Goal: Task Accomplishment & Management: Use online tool/utility

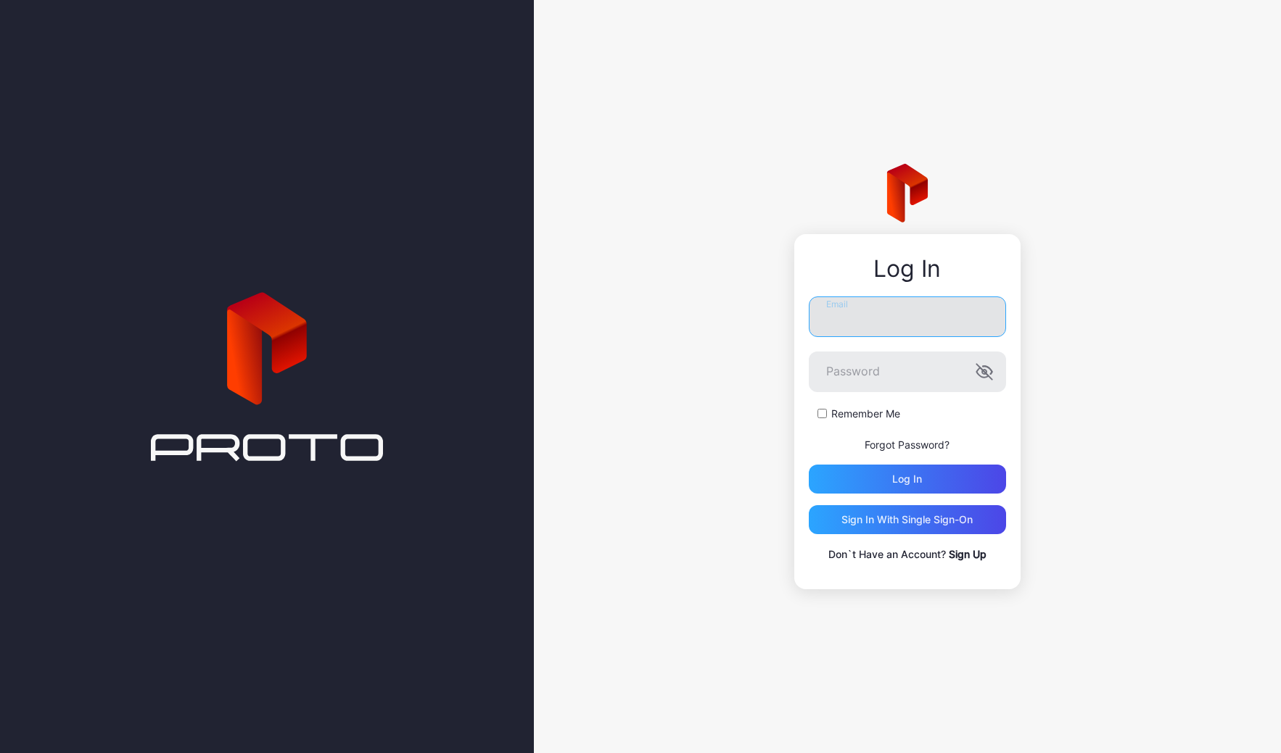
click at [901, 316] on input "Email" at bounding box center [906, 317] width 197 height 41
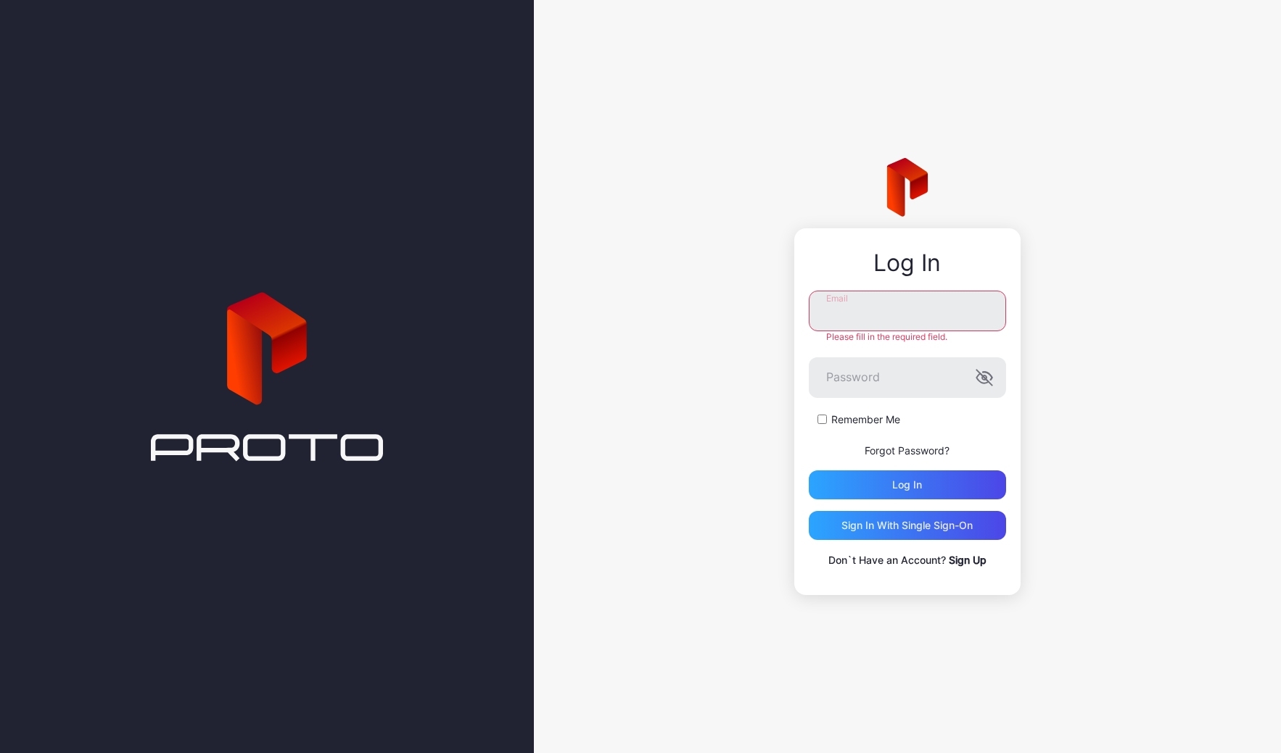
type input "**********"
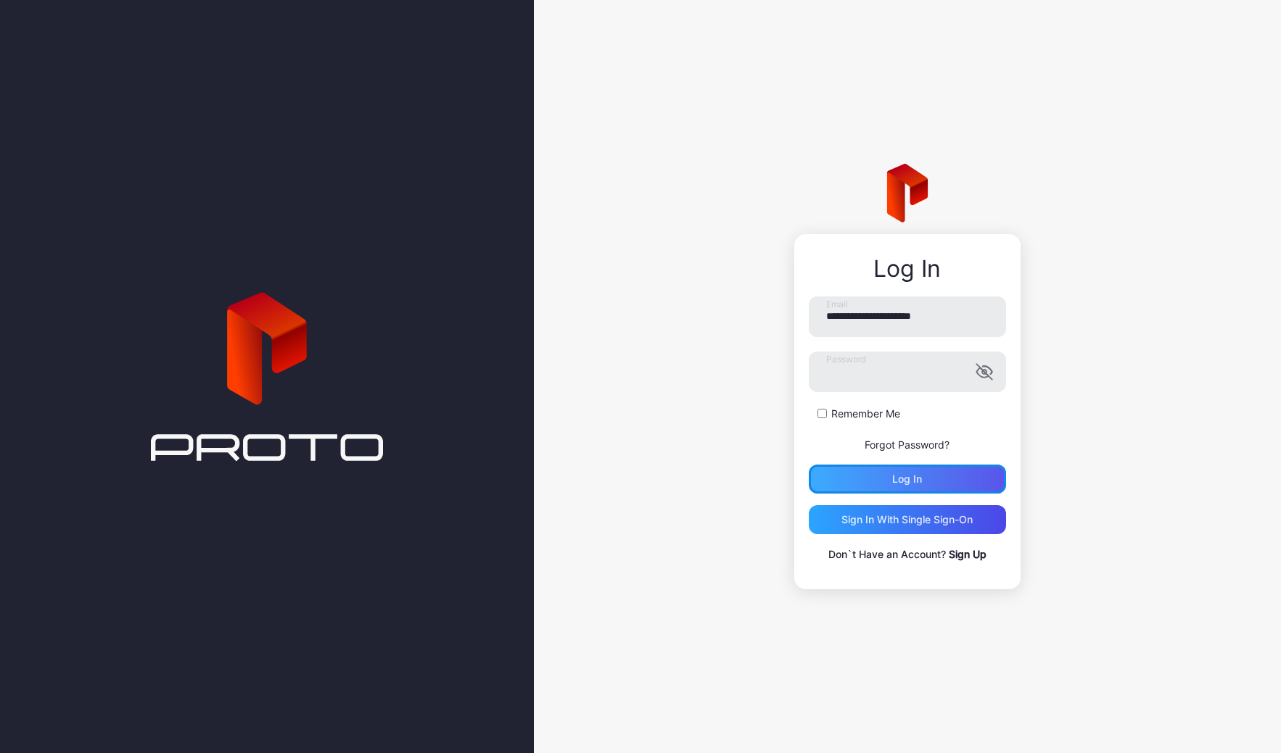
click at [930, 478] on div "Log in" at bounding box center [906, 479] width 197 height 29
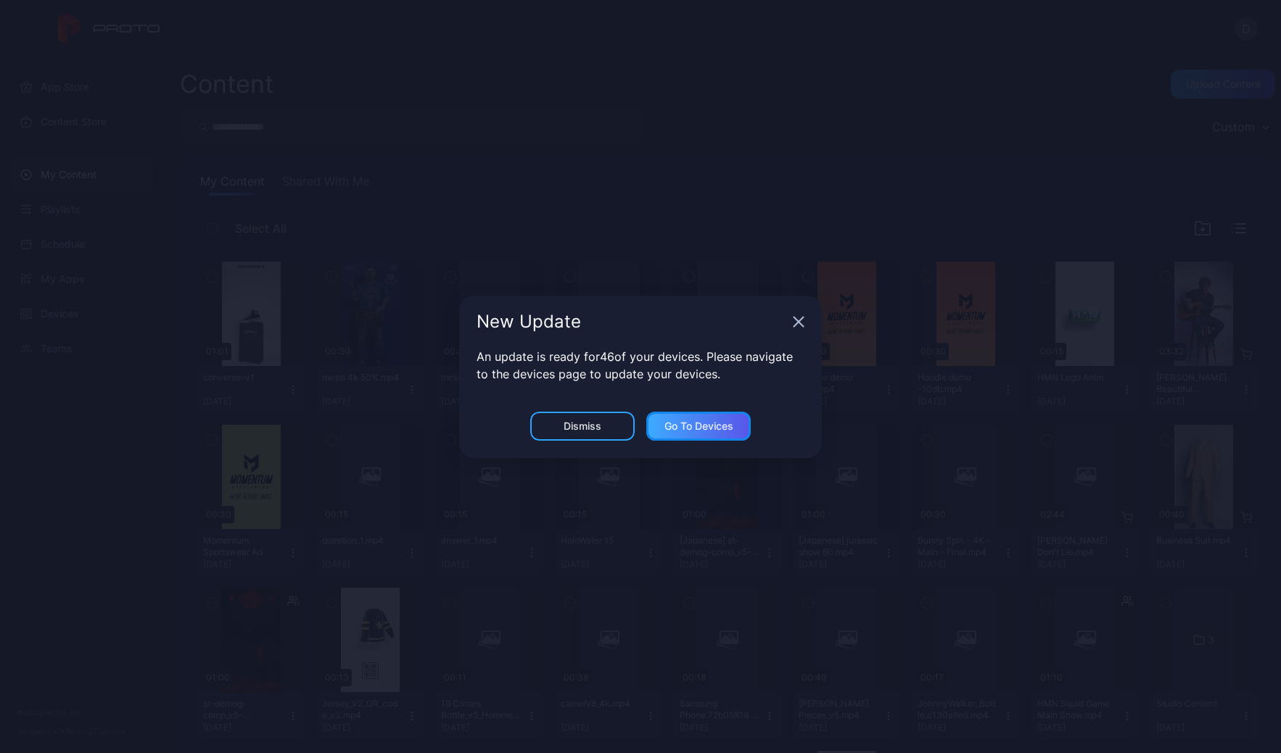
click at [703, 426] on div "Go to devices" at bounding box center [698, 427] width 69 height 12
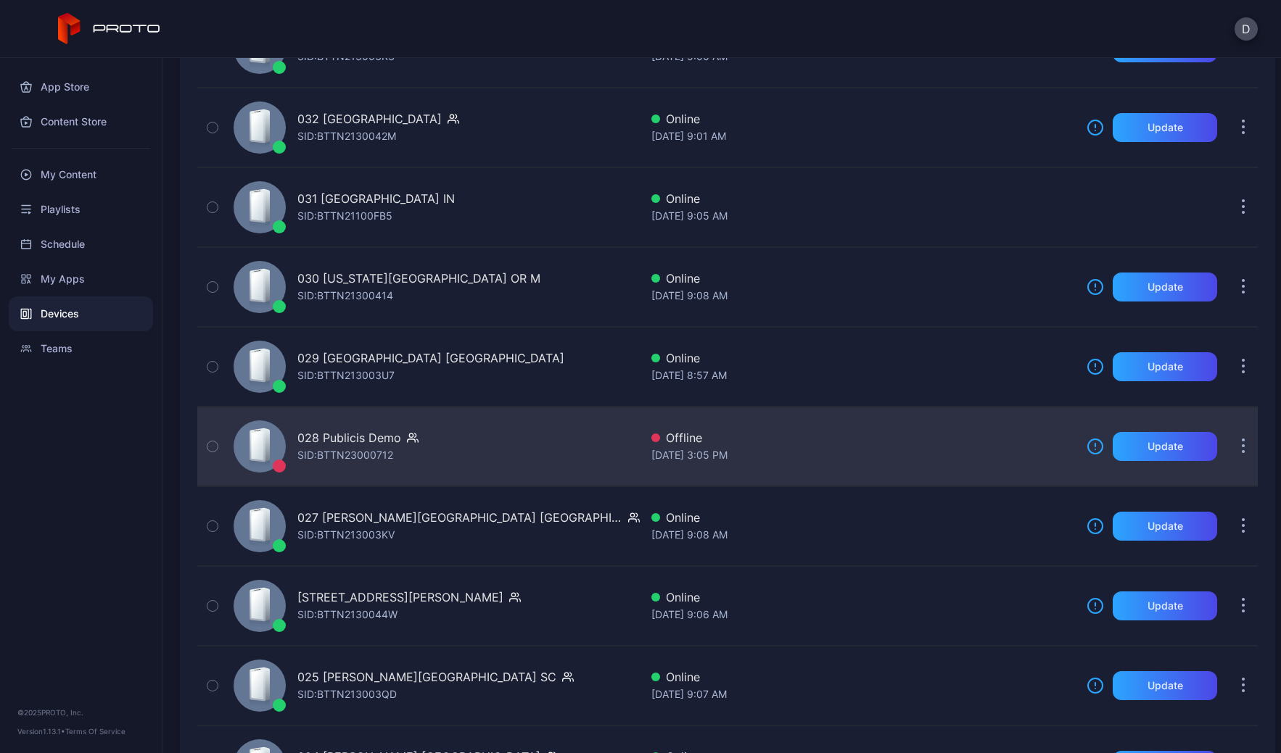
scroll to position [1371, 0]
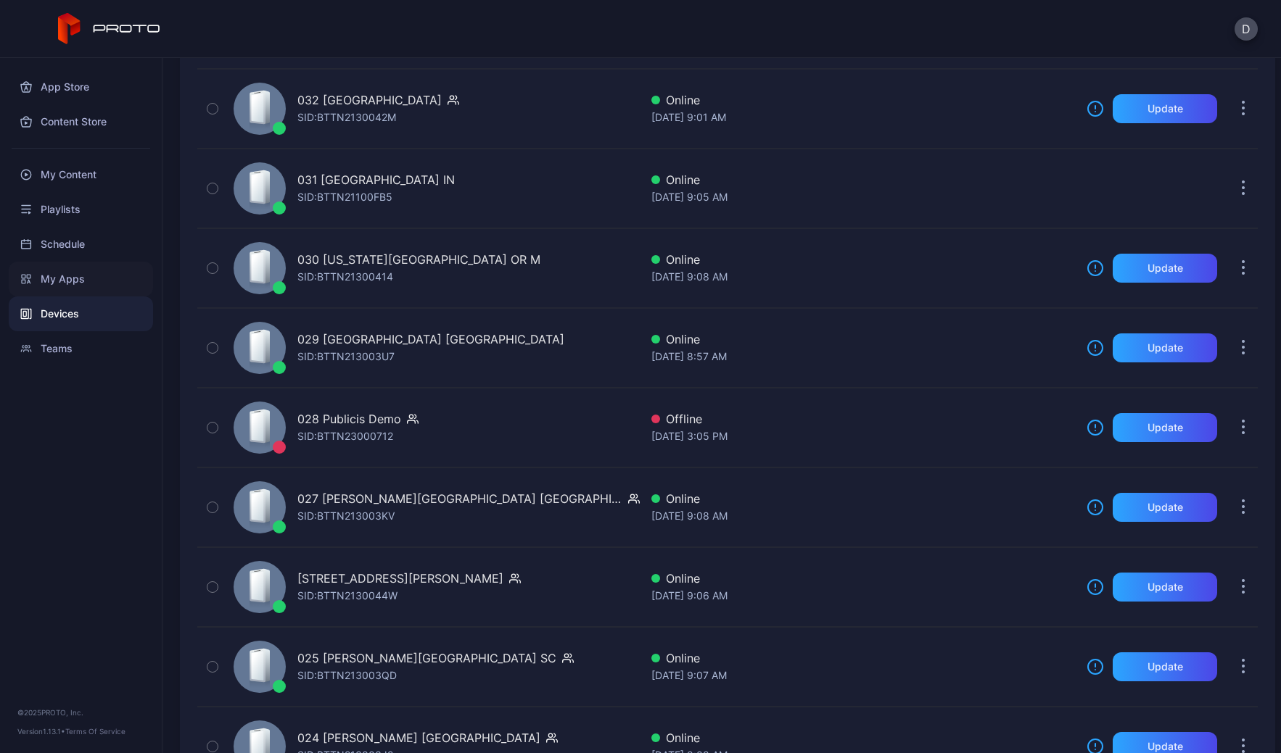
click at [67, 273] on div "My Apps" at bounding box center [81, 279] width 144 height 35
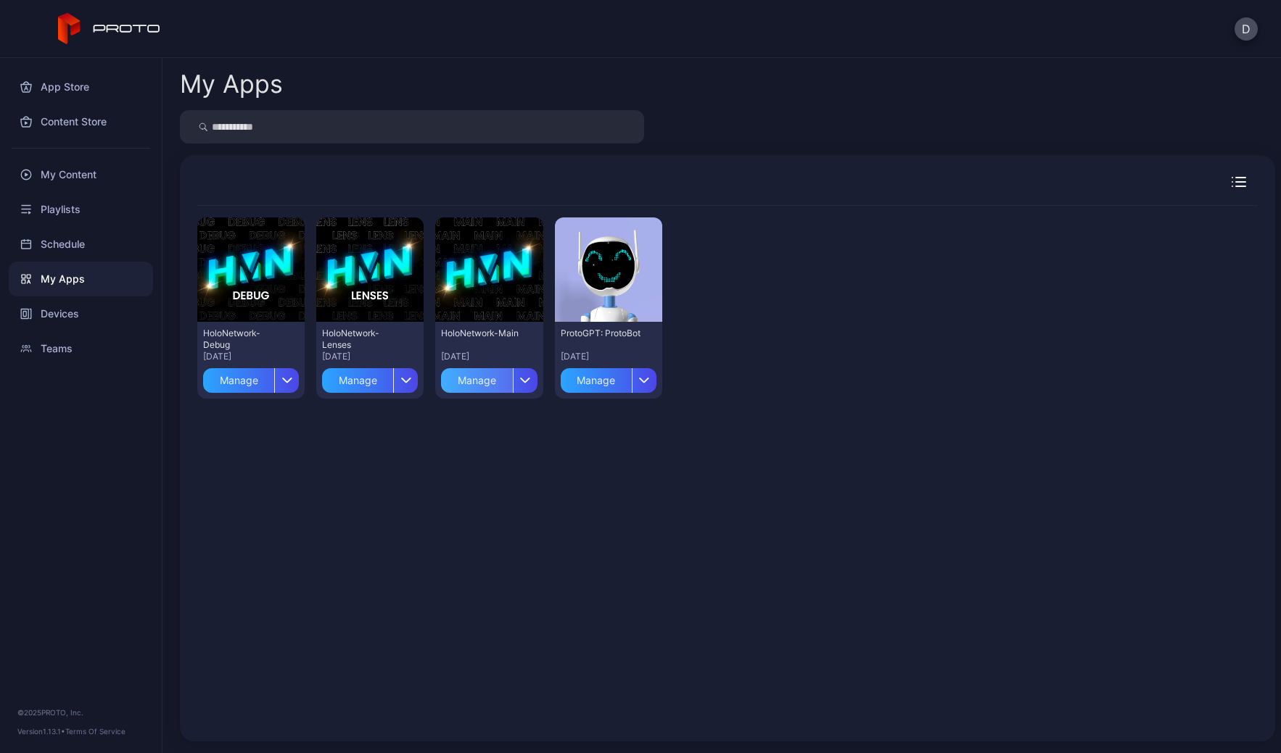
click at [479, 389] on div "Manage" at bounding box center [476, 380] width 71 height 25
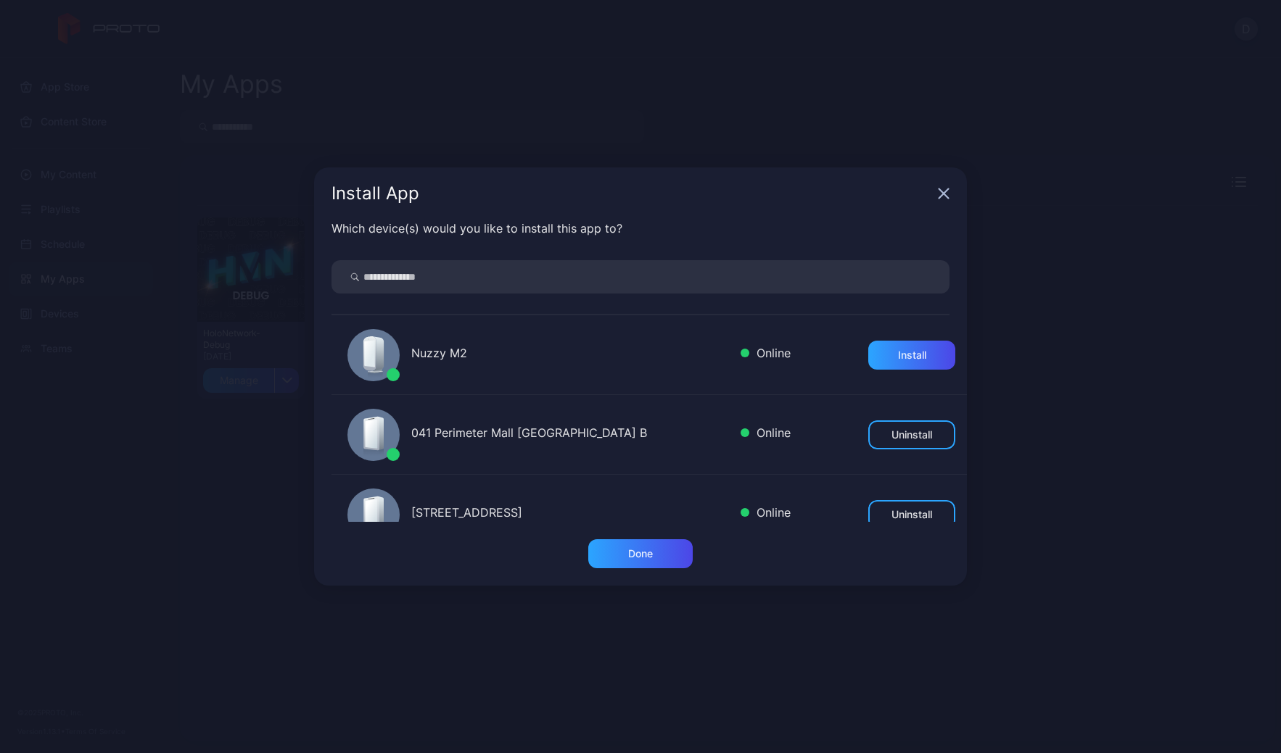
click at [943, 194] on icon "button" at bounding box center [943, 193] width 9 height 9
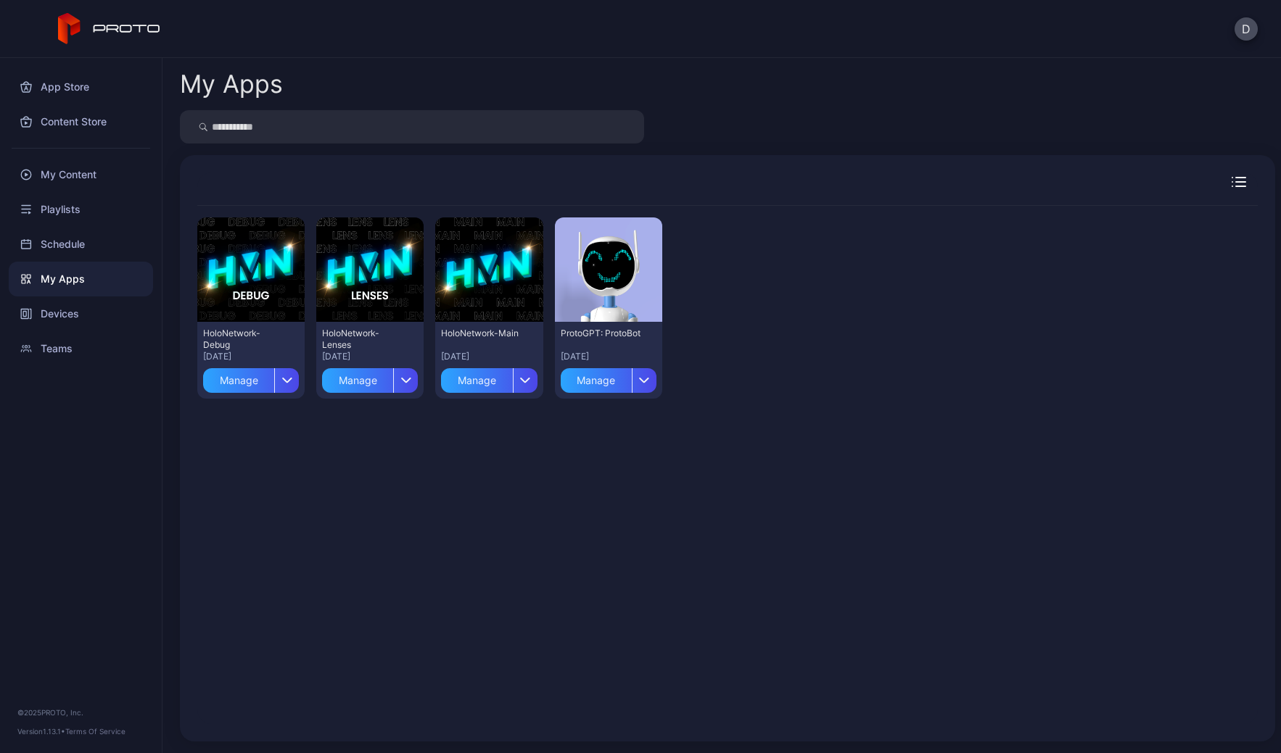
click at [443, 574] on div "Preview HoloNetwork-Debug [DATE] Manage Preview HoloNetwork-Lenses [DATE] Manag…" at bounding box center [727, 465] width 1060 height 518
click at [521, 381] on icon "button" at bounding box center [525, 381] width 9 height 4
click at [837, 478] on div "Preview HoloNetwork-Debug [DATE] Manage Preview HoloNetwork-Lenses [DATE] Manag…" at bounding box center [727, 465] width 1060 height 518
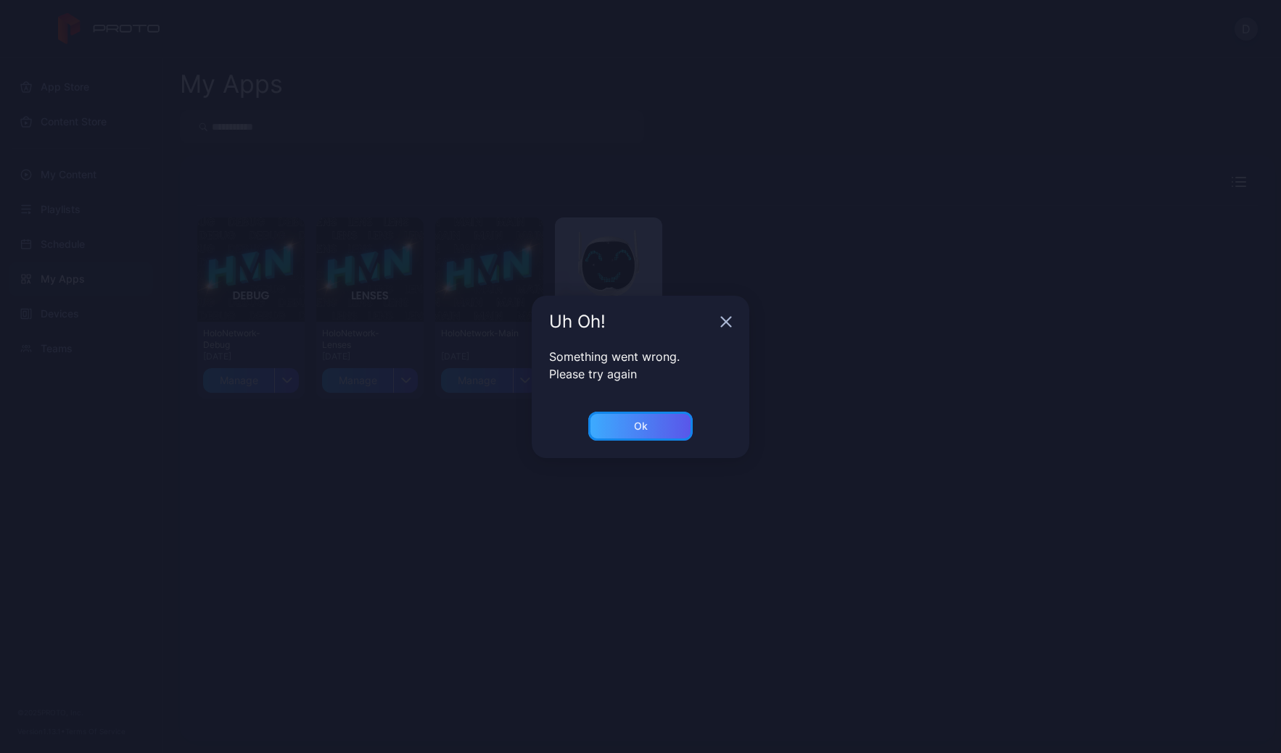
click at [629, 423] on div "Ok" at bounding box center [640, 426] width 104 height 29
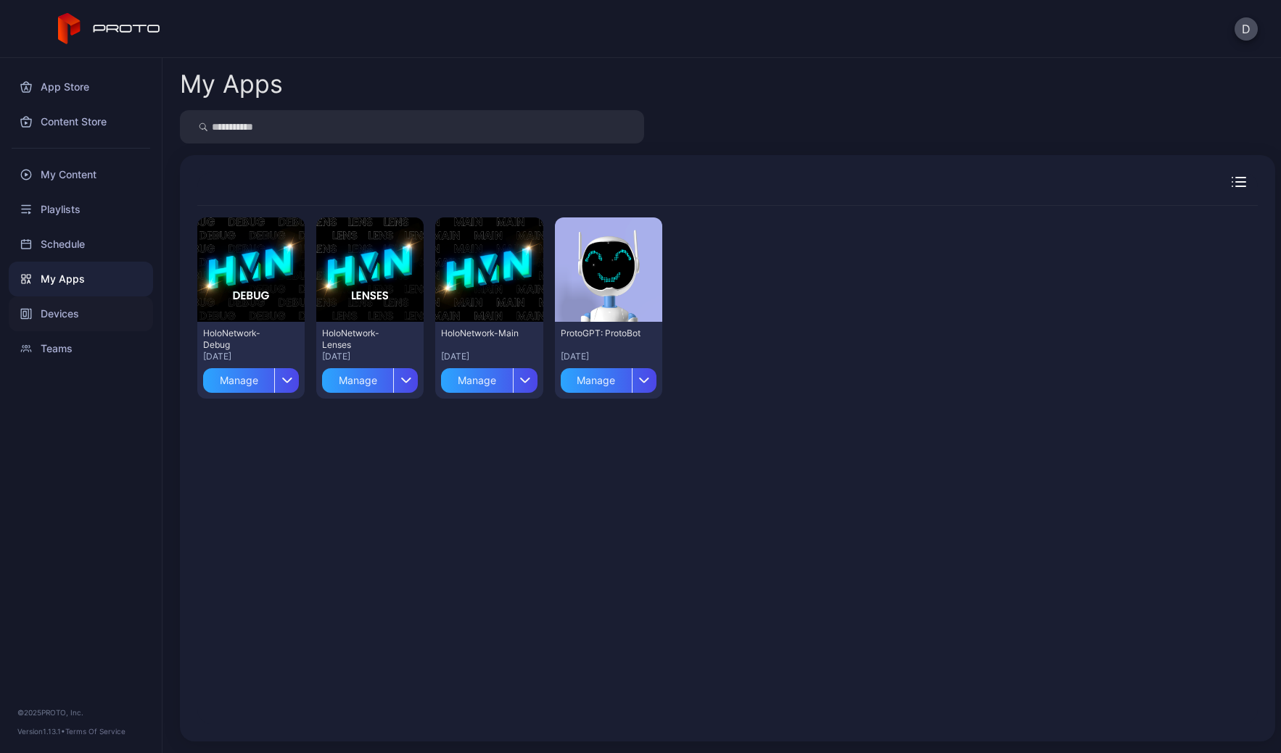
click at [92, 320] on div "Devices" at bounding box center [81, 314] width 144 height 35
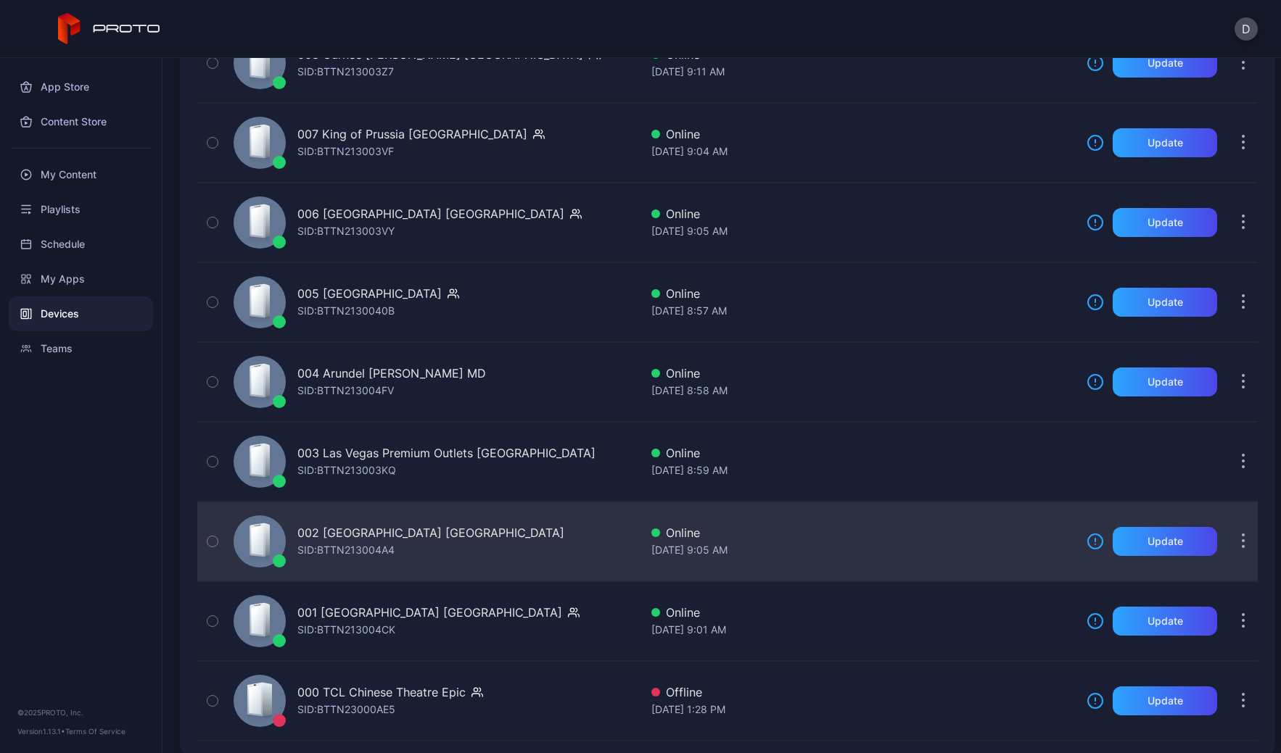
scroll to position [3348, 0]
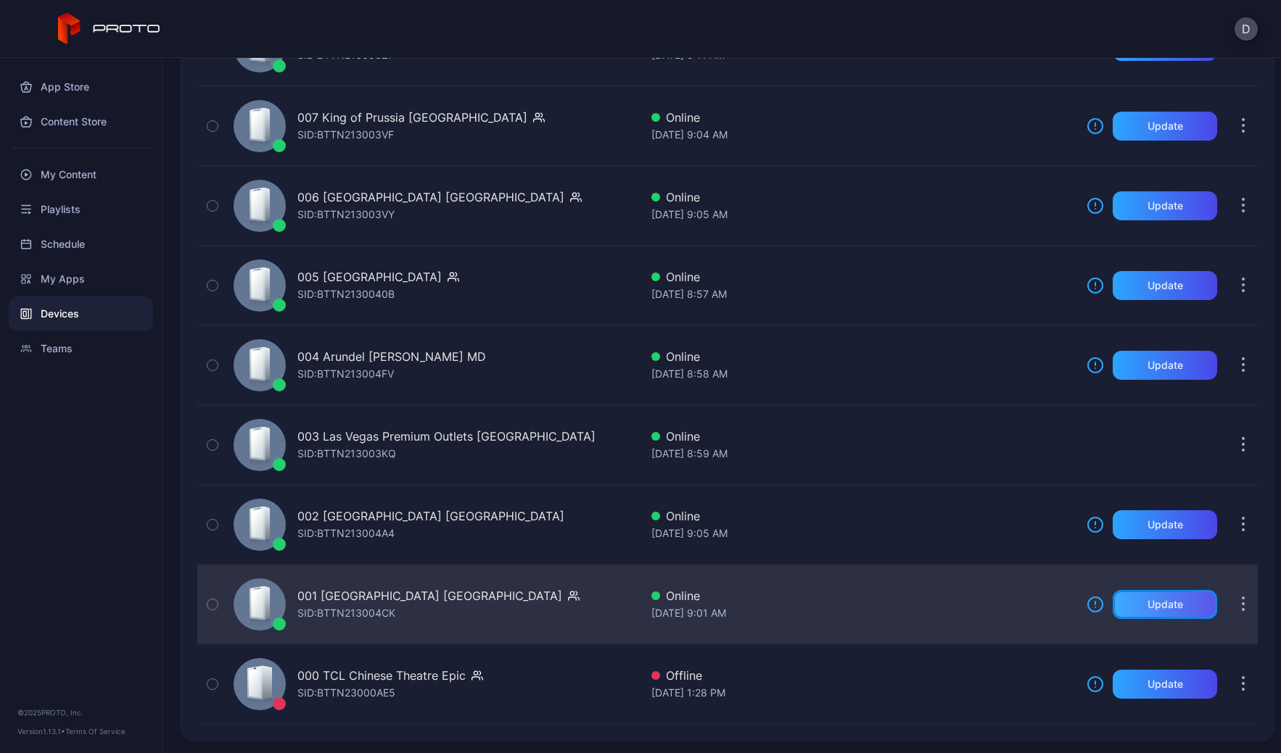
click at [1149, 605] on div "Update" at bounding box center [1165, 605] width 36 height 12
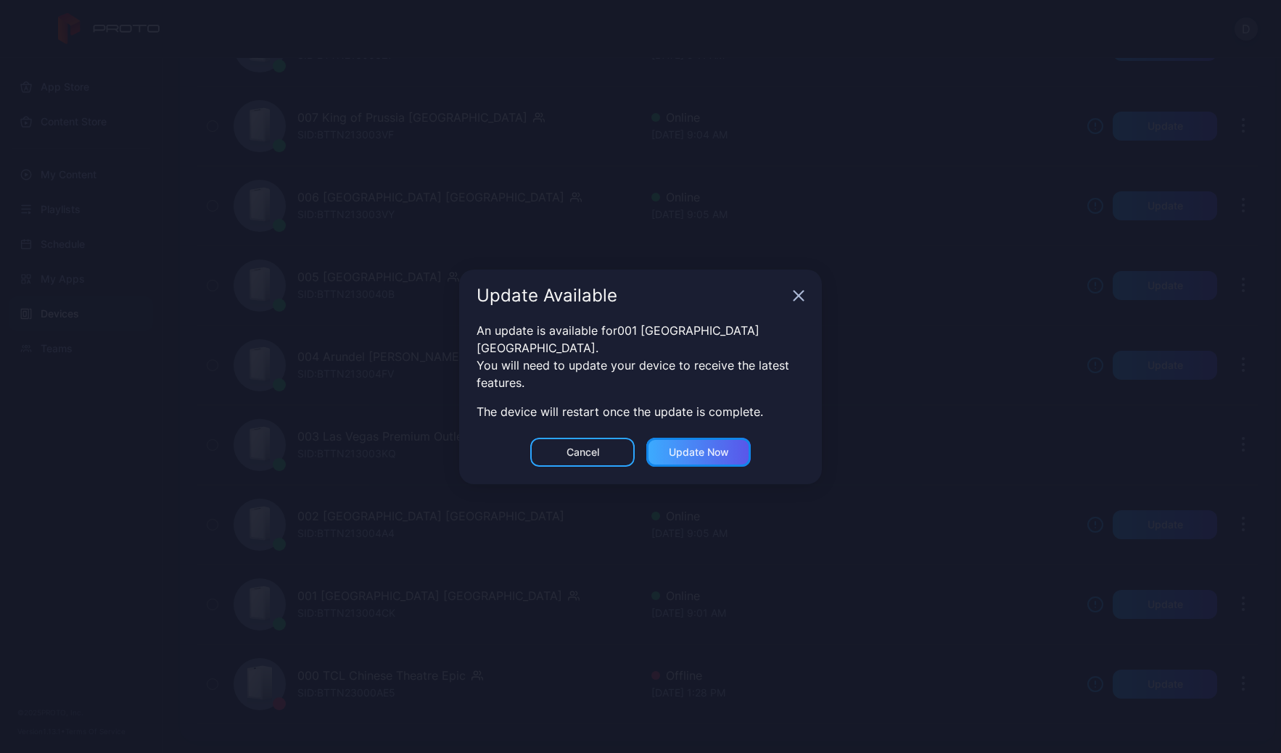
click at [710, 447] on div "Update now" at bounding box center [699, 453] width 60 height 12
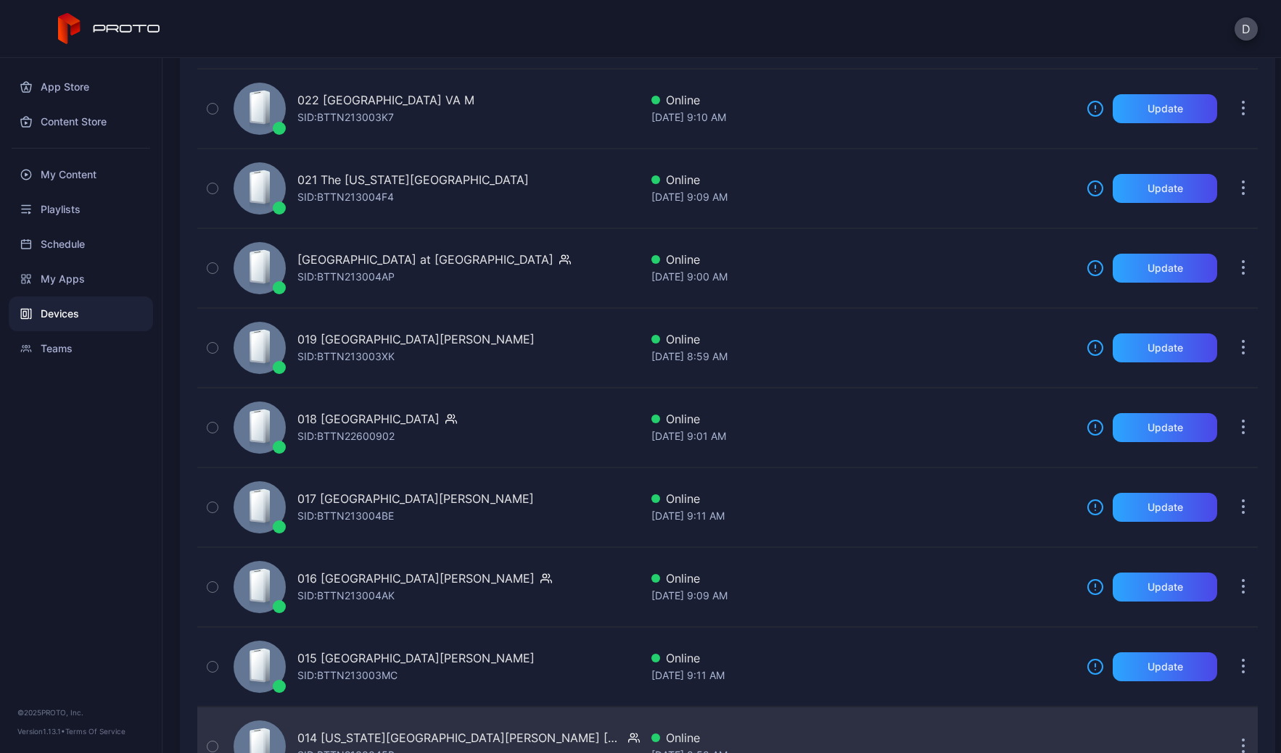
scroll to position [2131, 0]
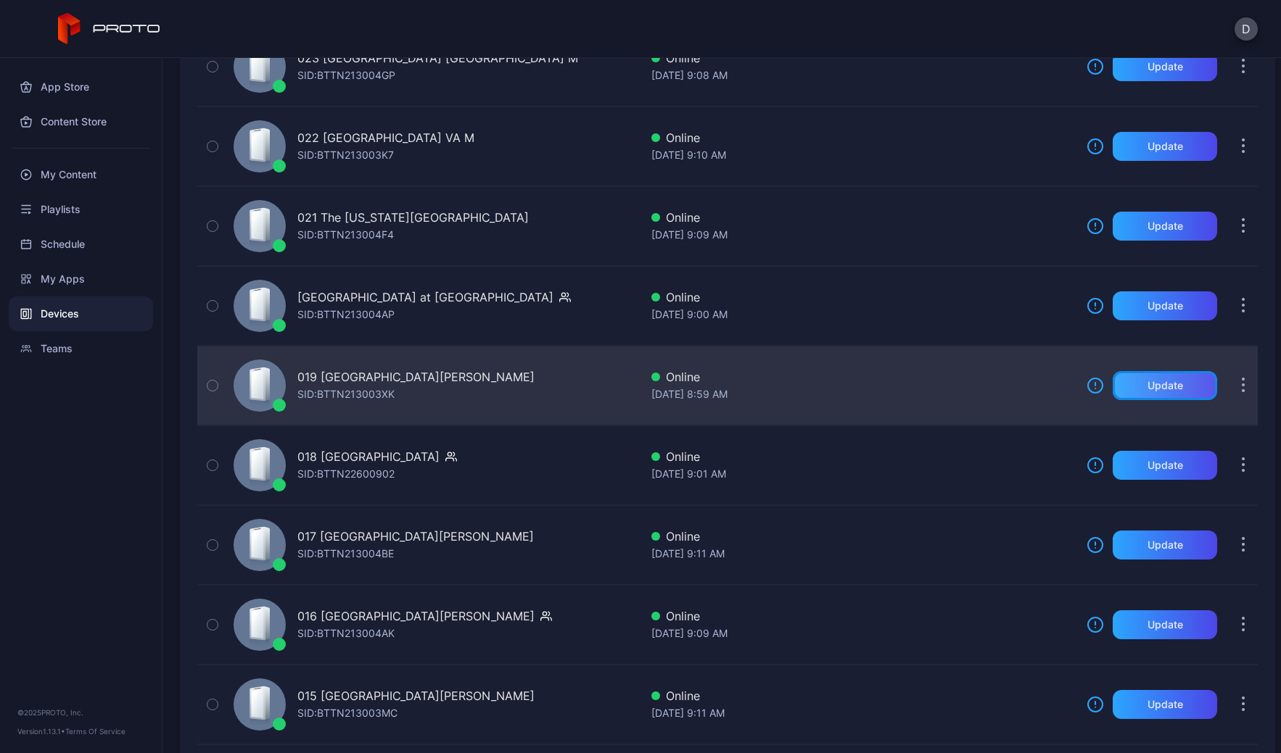
click at [1152, 383] on div "Update" at bounding box center [1165, 386] width 36 height 12
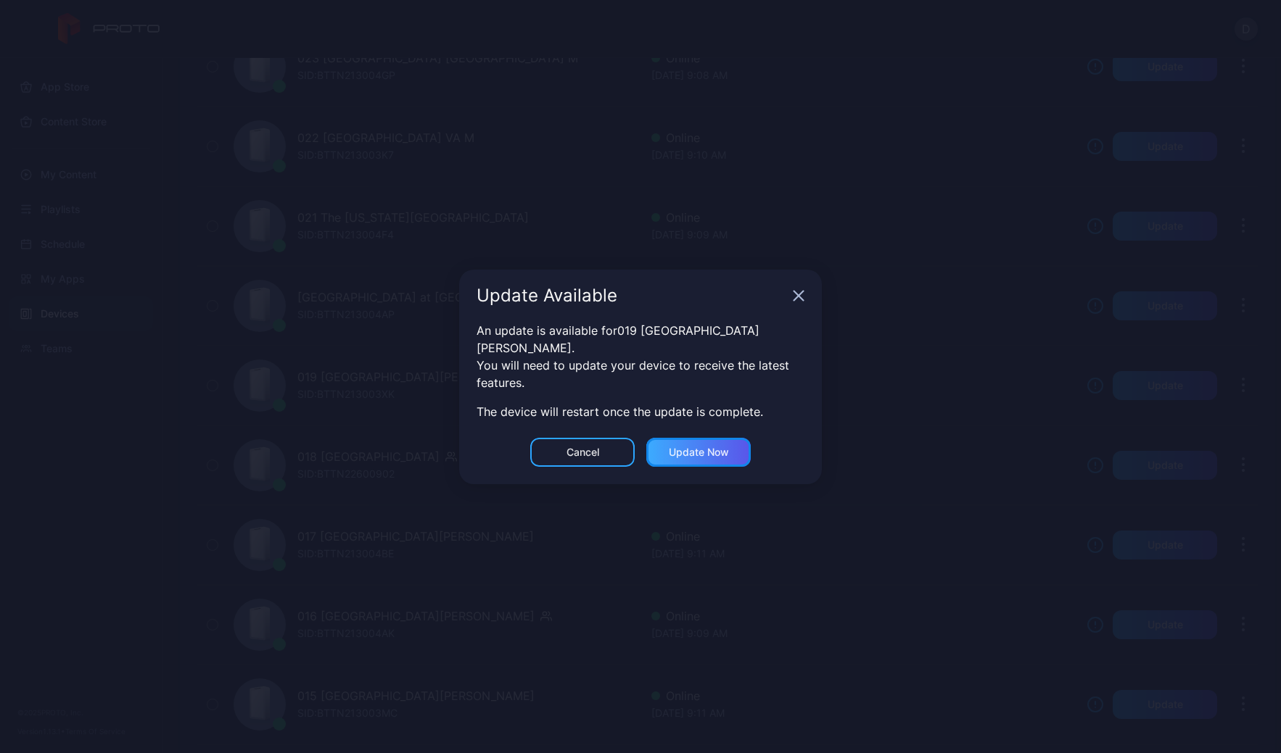
click at [683, 447] on div "Update now" at bounding box center [699, 453] width 60 height 12
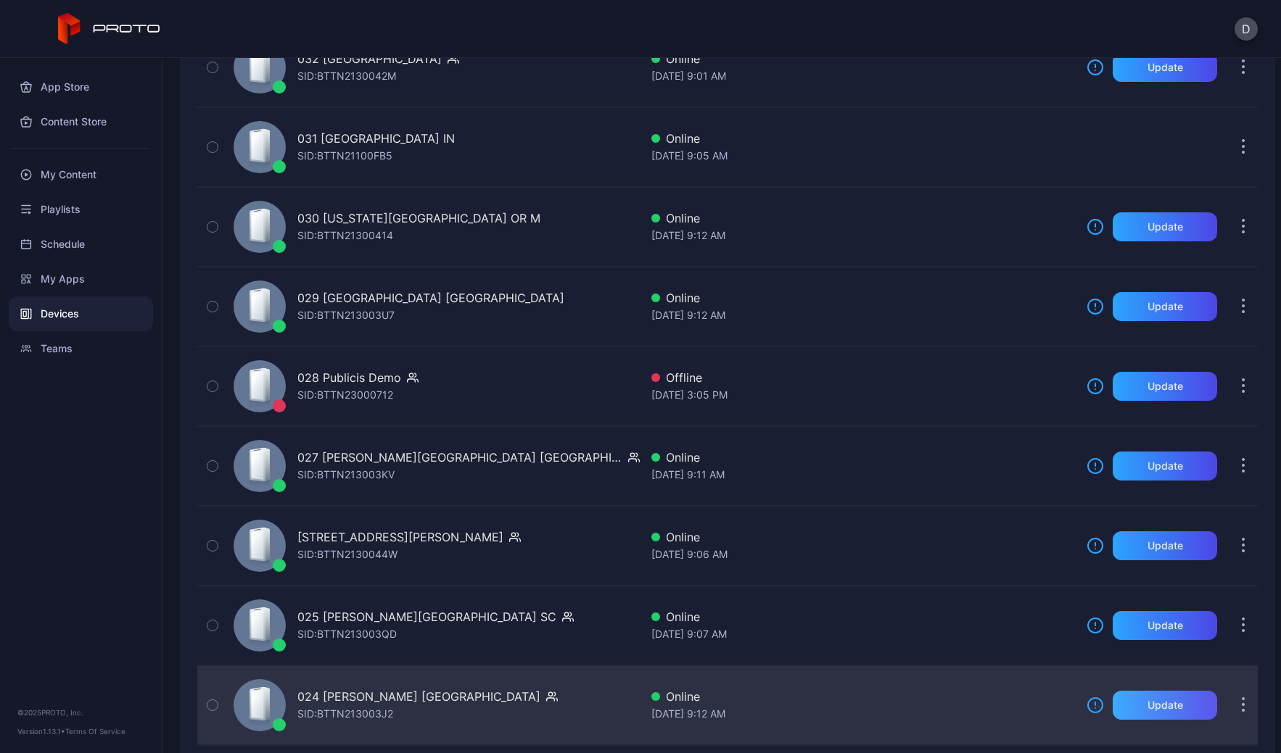
scroll to position [1403, 0]
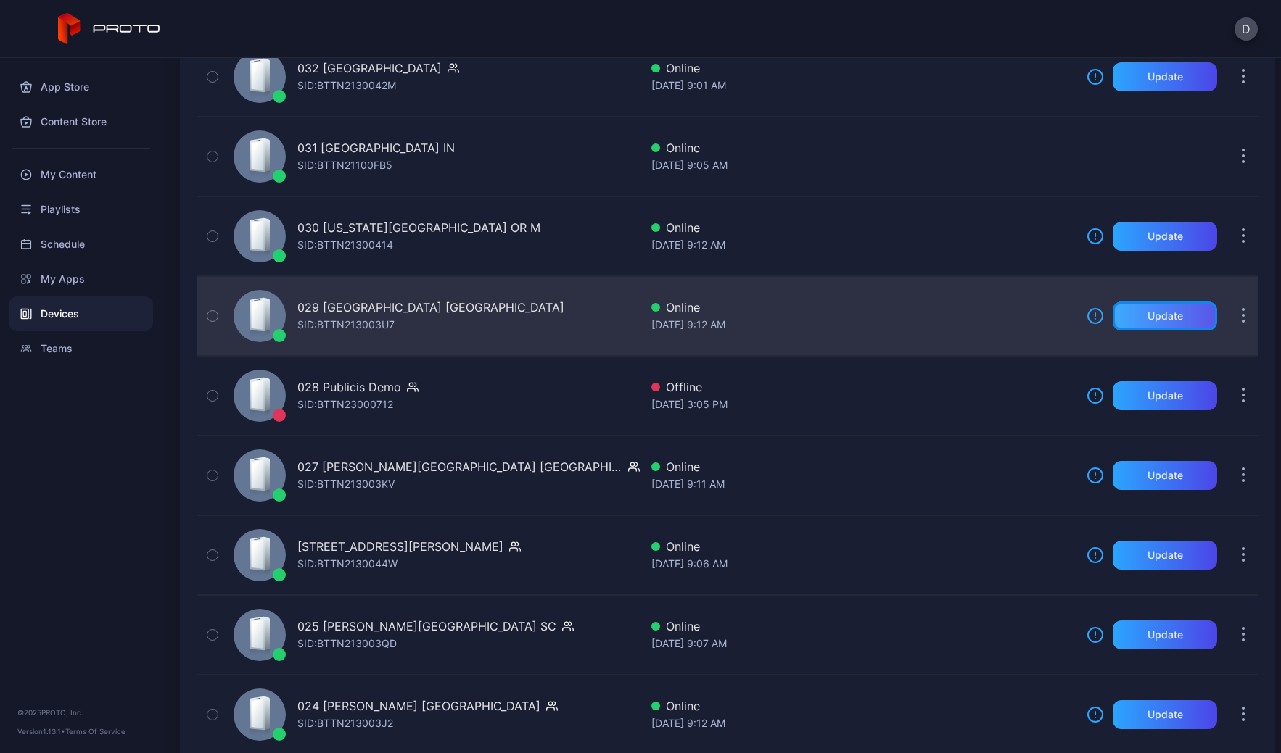
click at [1147, 310] on div "Update" at bounding box center [1165, 316] width 36 height 12
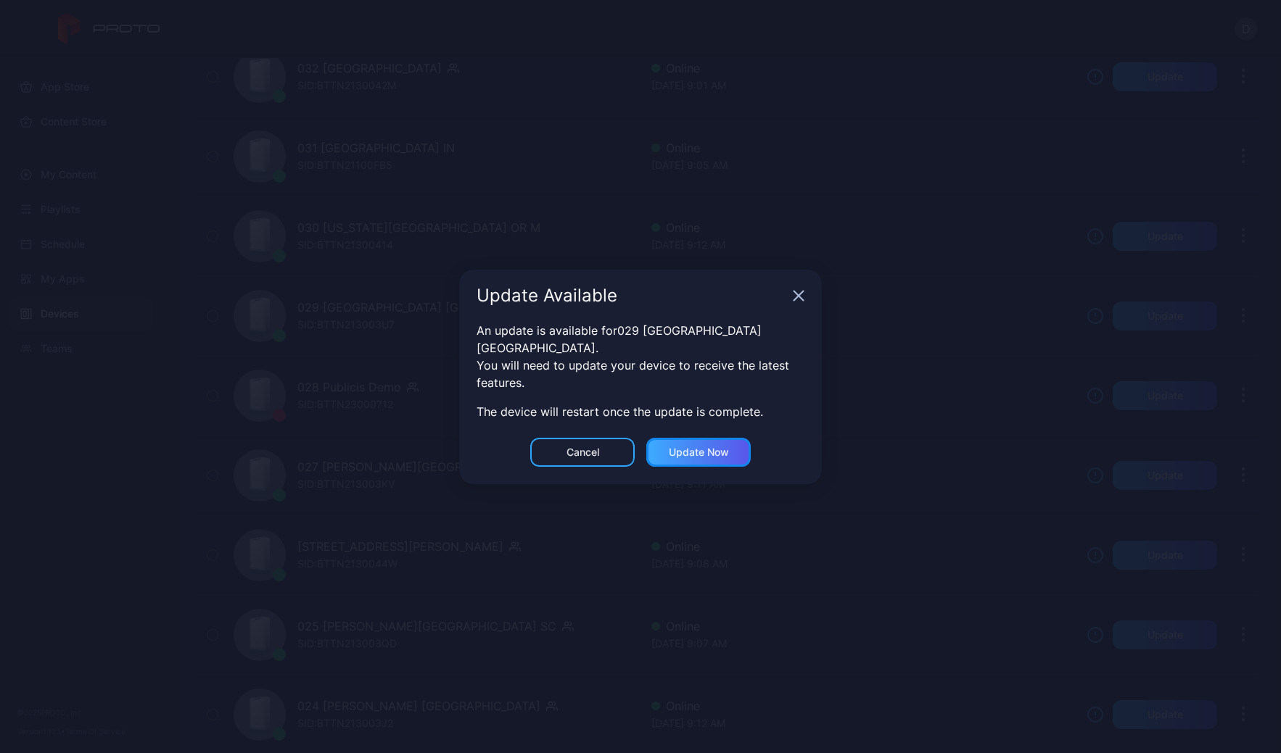
click at [714, 447] on div "Update now" at bounding box center [699, 453] width 60 height 12
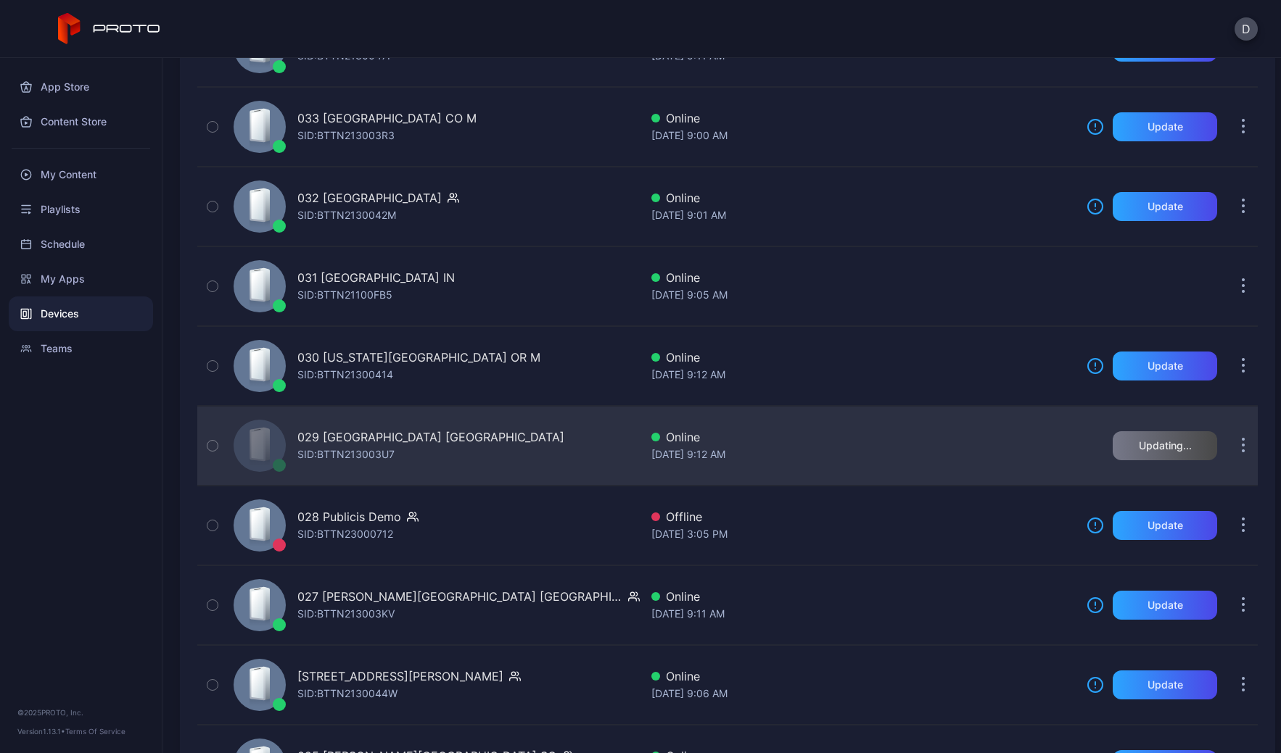
scroll to position [1199, 0]
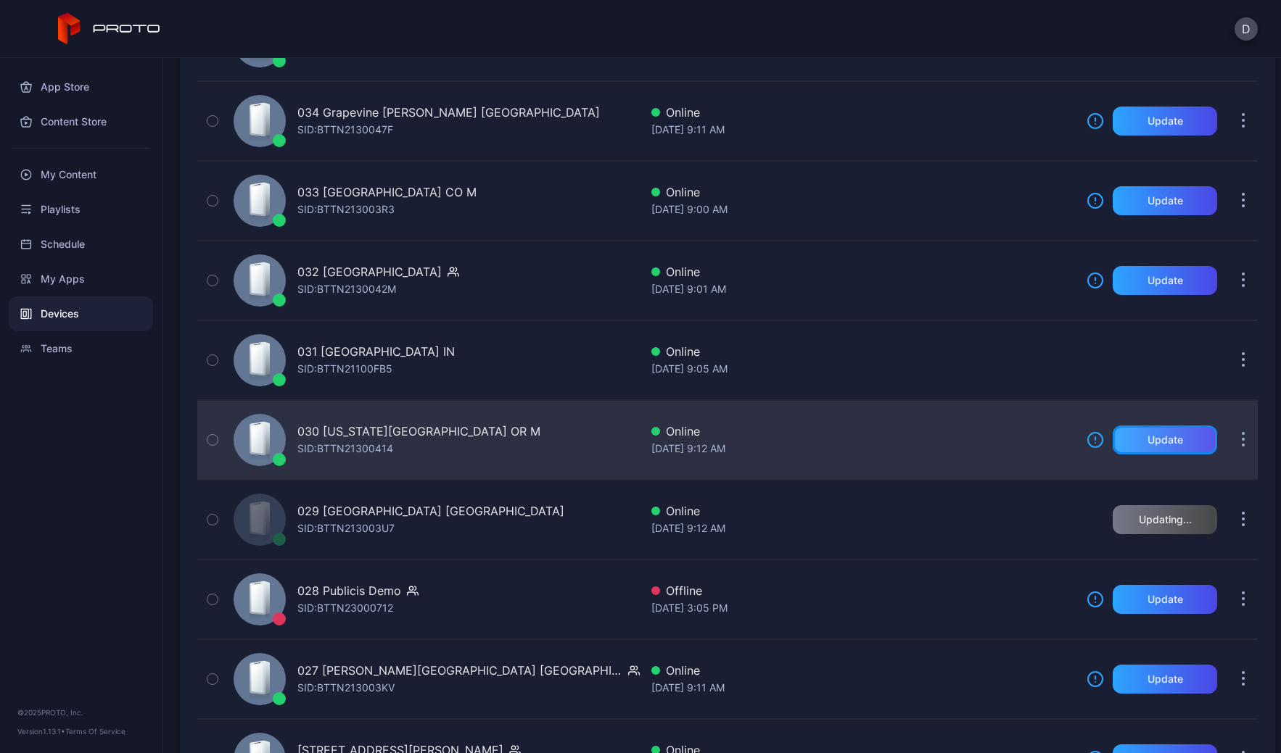
click at [1147, 443] on div "Update" at bounding box center [1165, 440] width 36 height 12
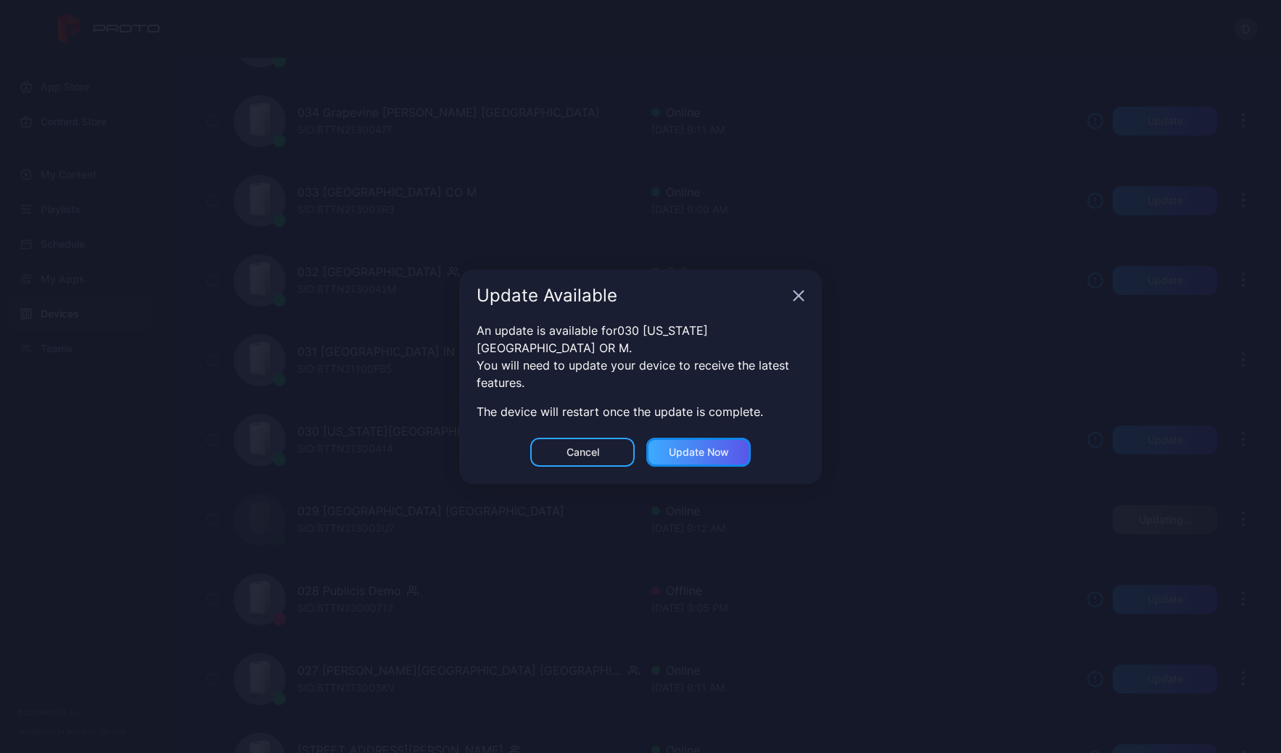
click at [724, 438] on div "Update now" at bounding box center [698, 452] width 104 height 29
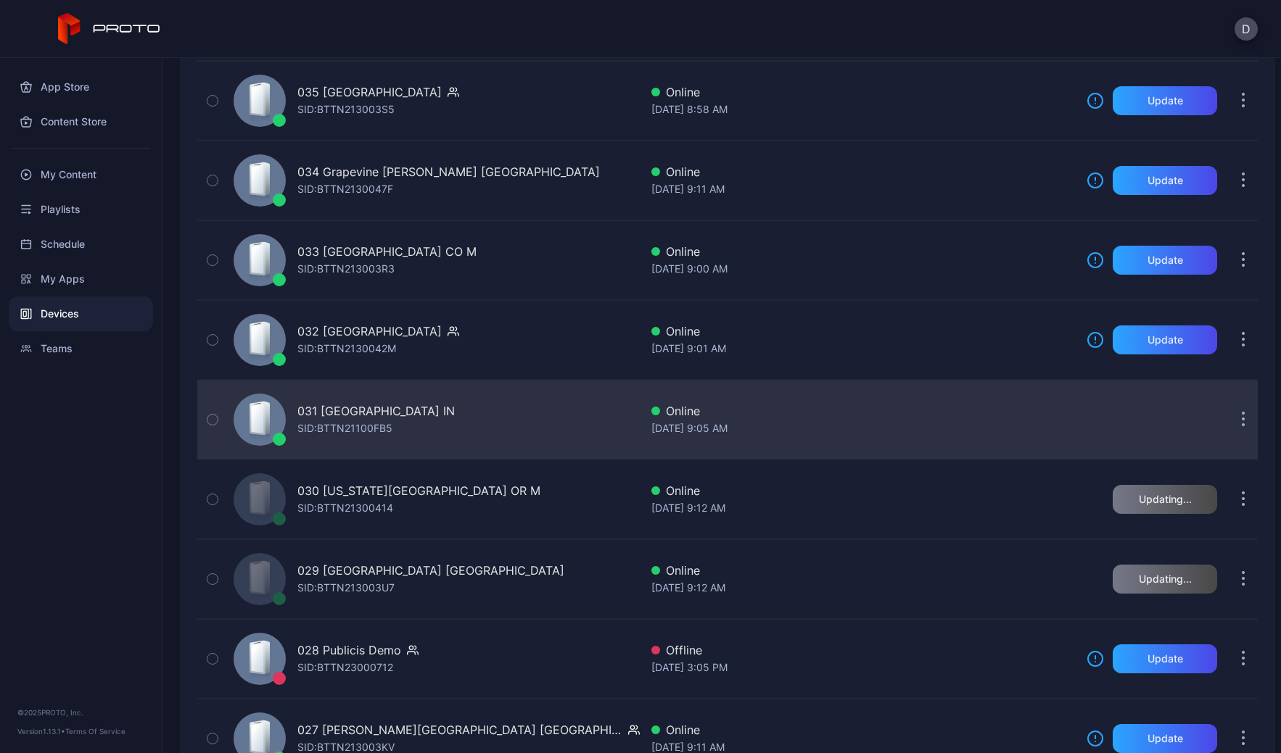
scroll to position [1121, 0]
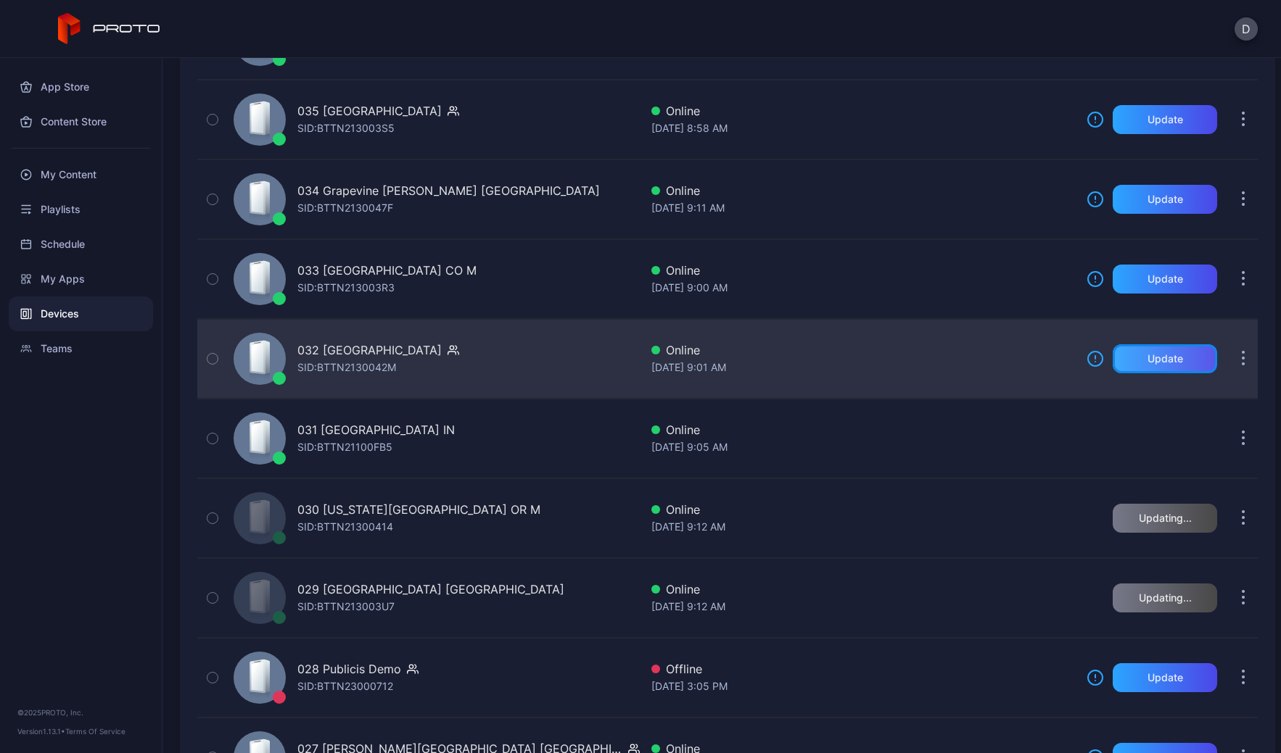
click at [1156, 357] on div "Update" at bounding box center [1165, 359] width 36 height 12
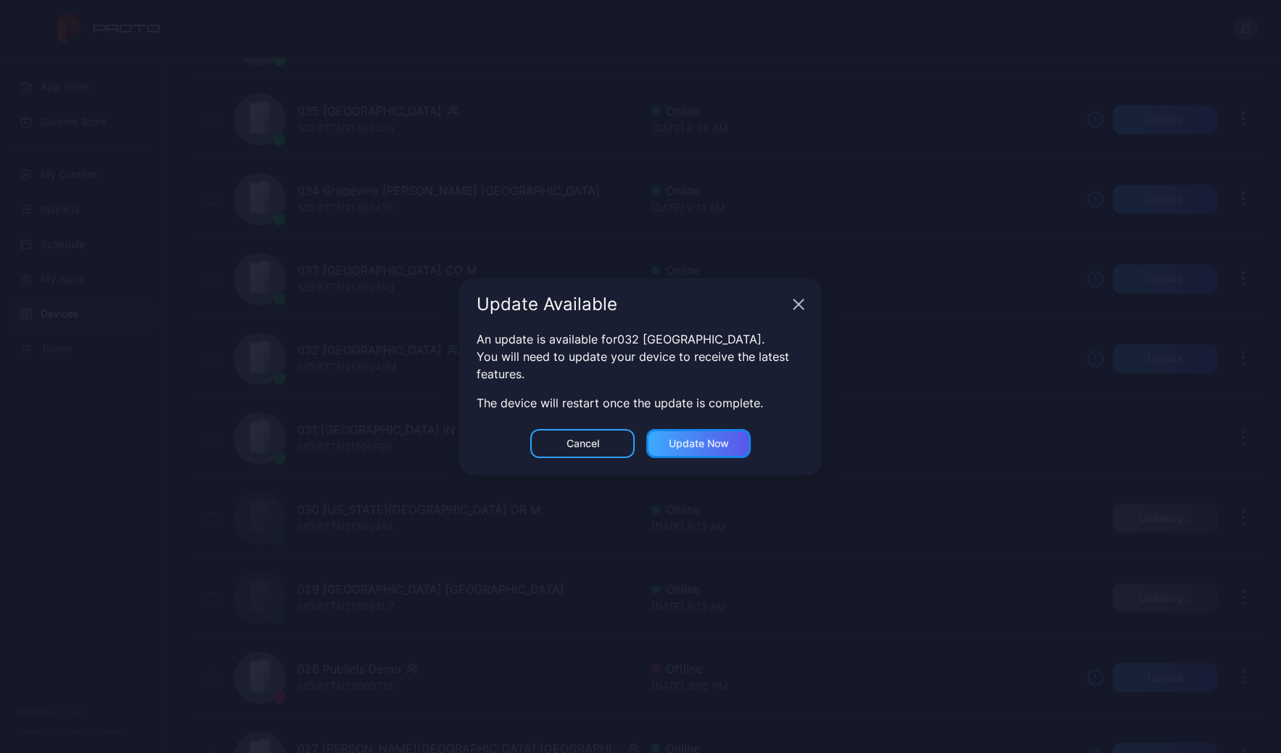
click at [701, 438] on div "Update now" at bounding box center [699, 444] width 60 height 12
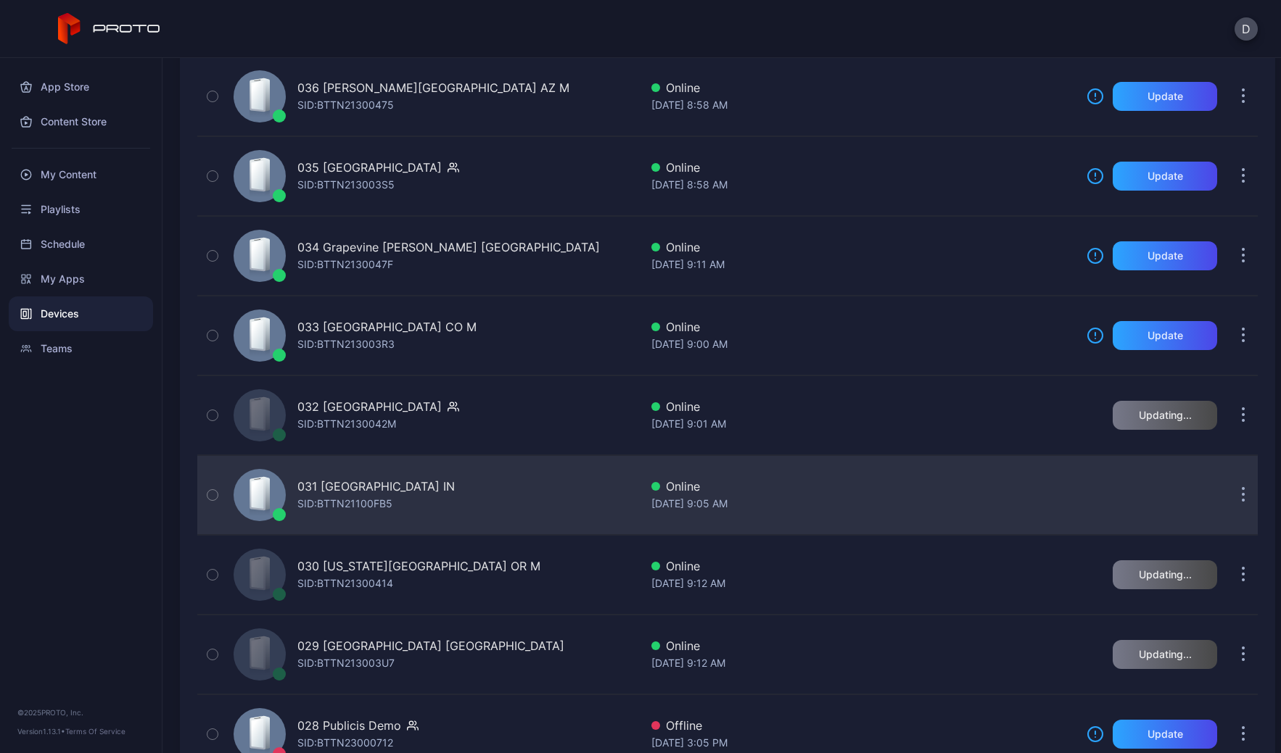
scroll to position [1048, 0]
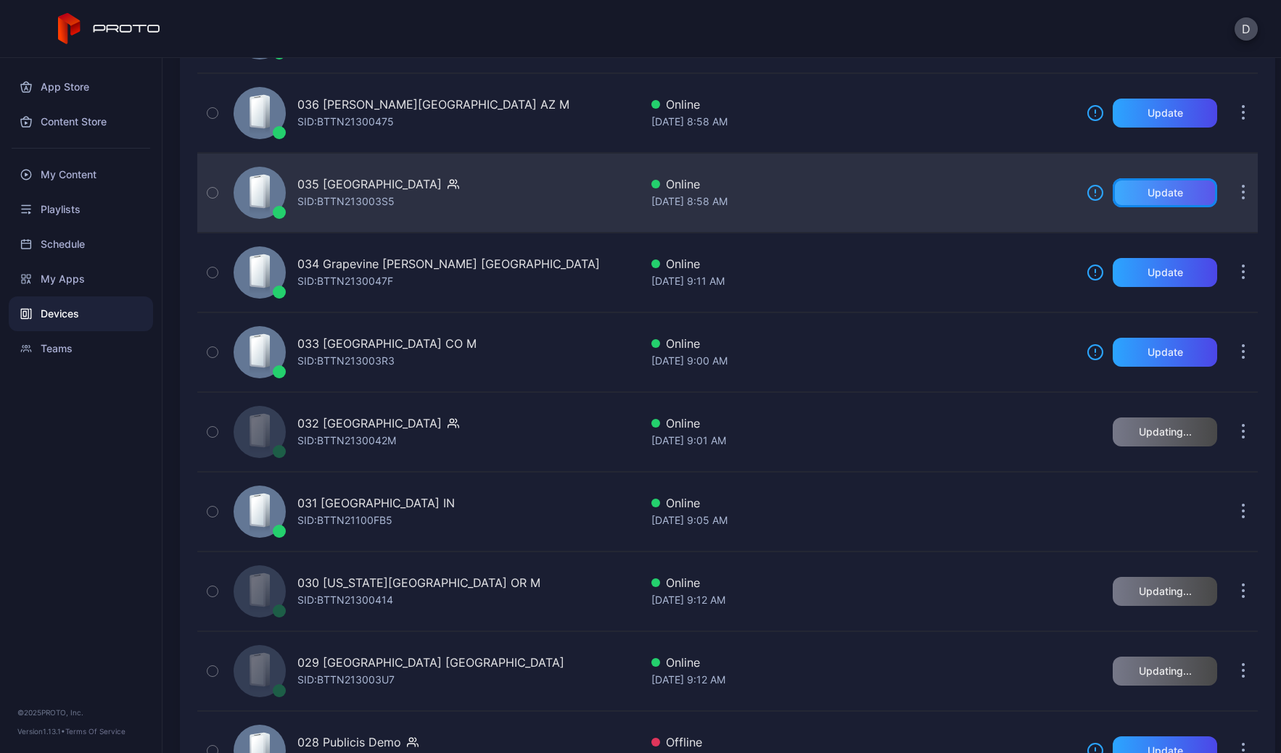
click at [1147, 196] on div "Update" at bounding box center [1165, 193] width 36 height 12
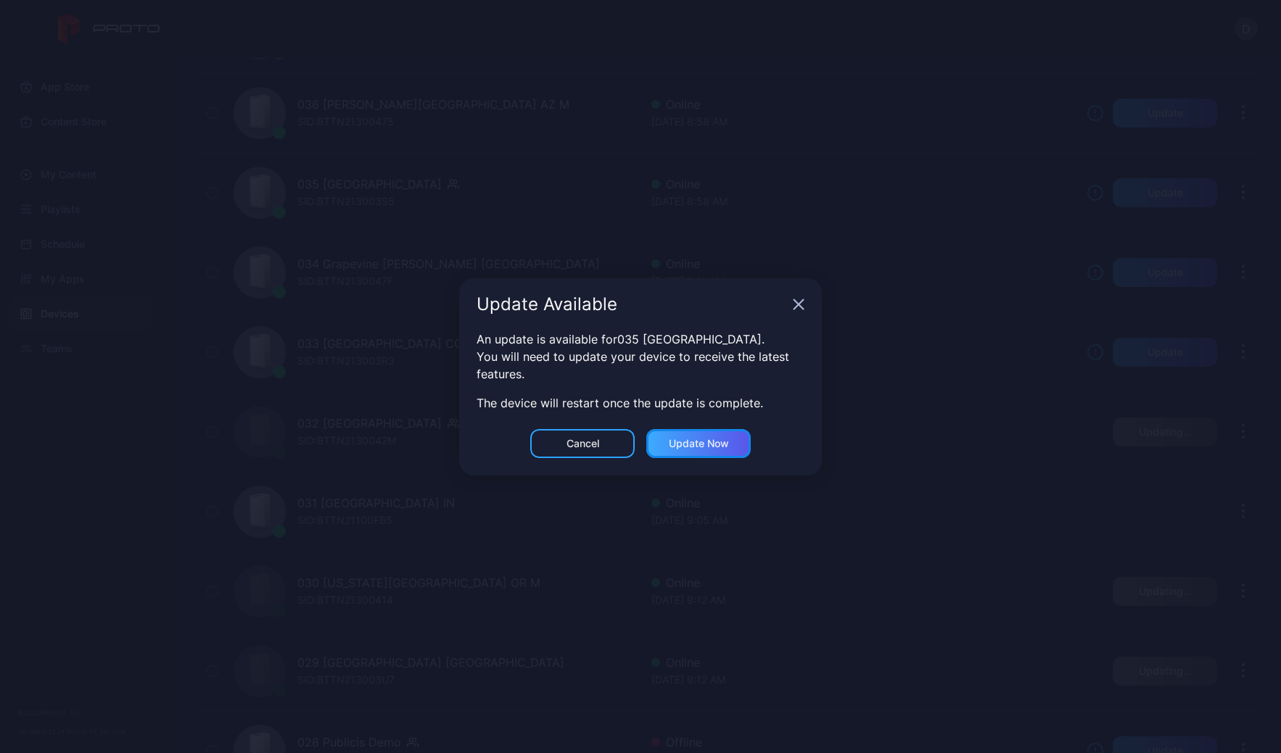
click at [708, 439] on div "Update now" at bounding box center [699, 444] width 60 height 12
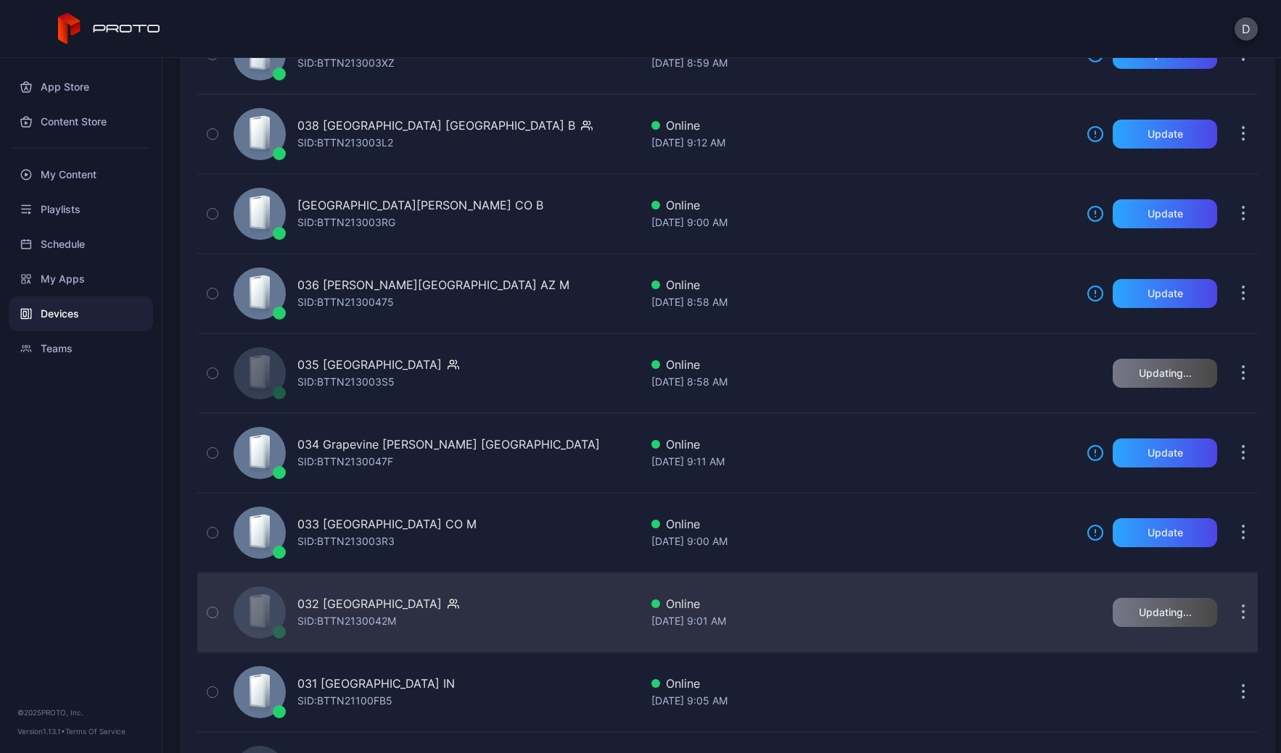
scroll to position [816, 0]
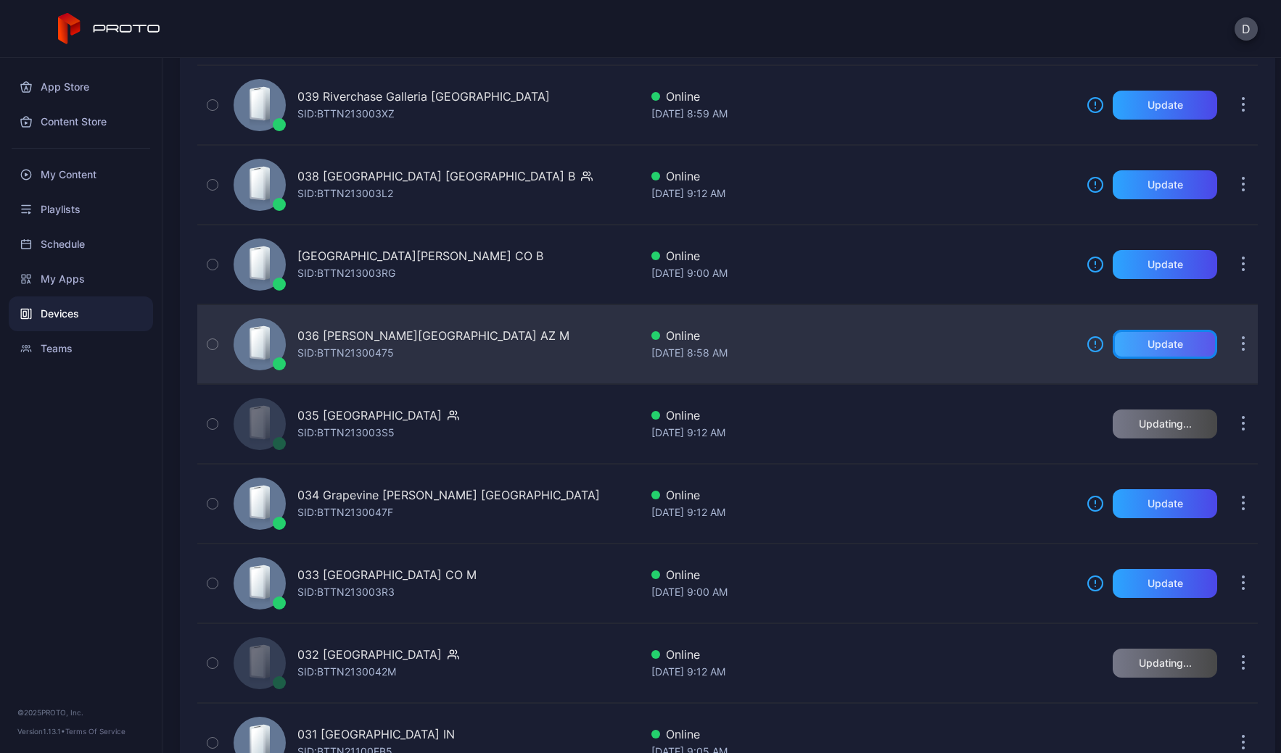
click at [1168, 343] on div "Update" at bounding box center [1164, 344] width 104 height 29
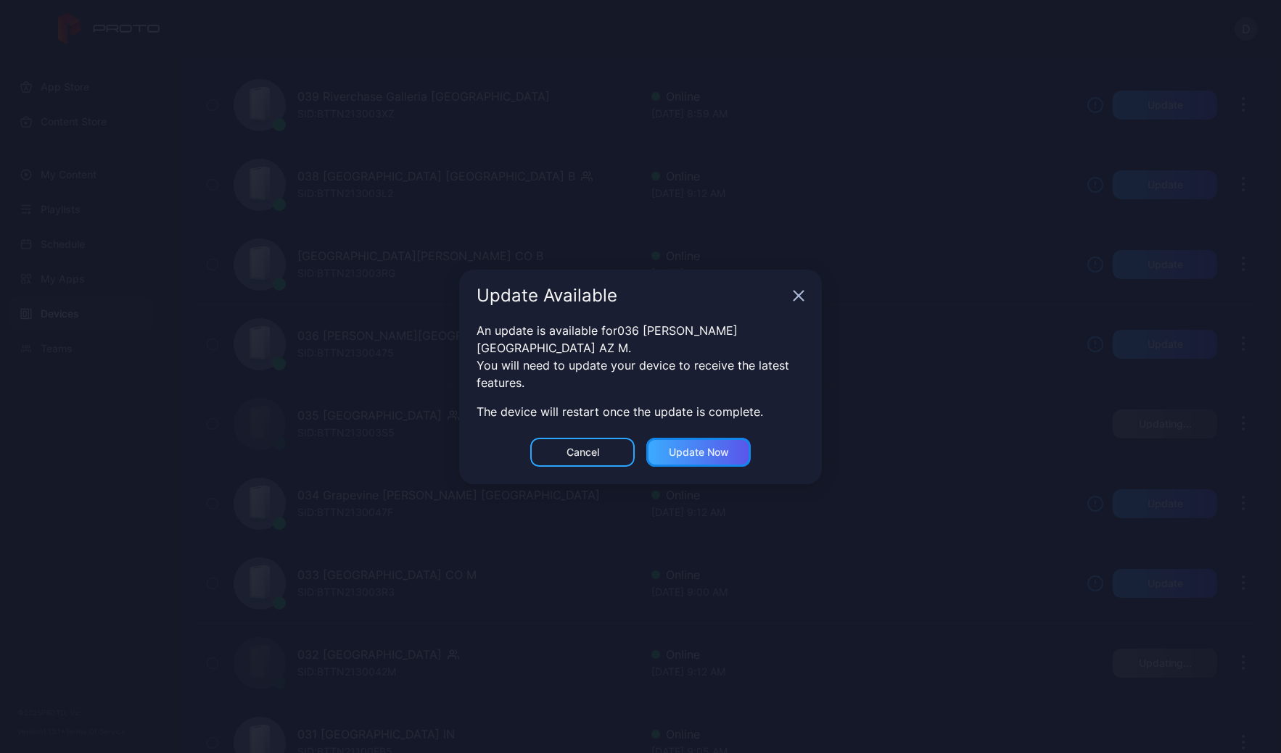
click at [693, 444] on div "Update now" at bounding box center [698, 452] width 104 height 29
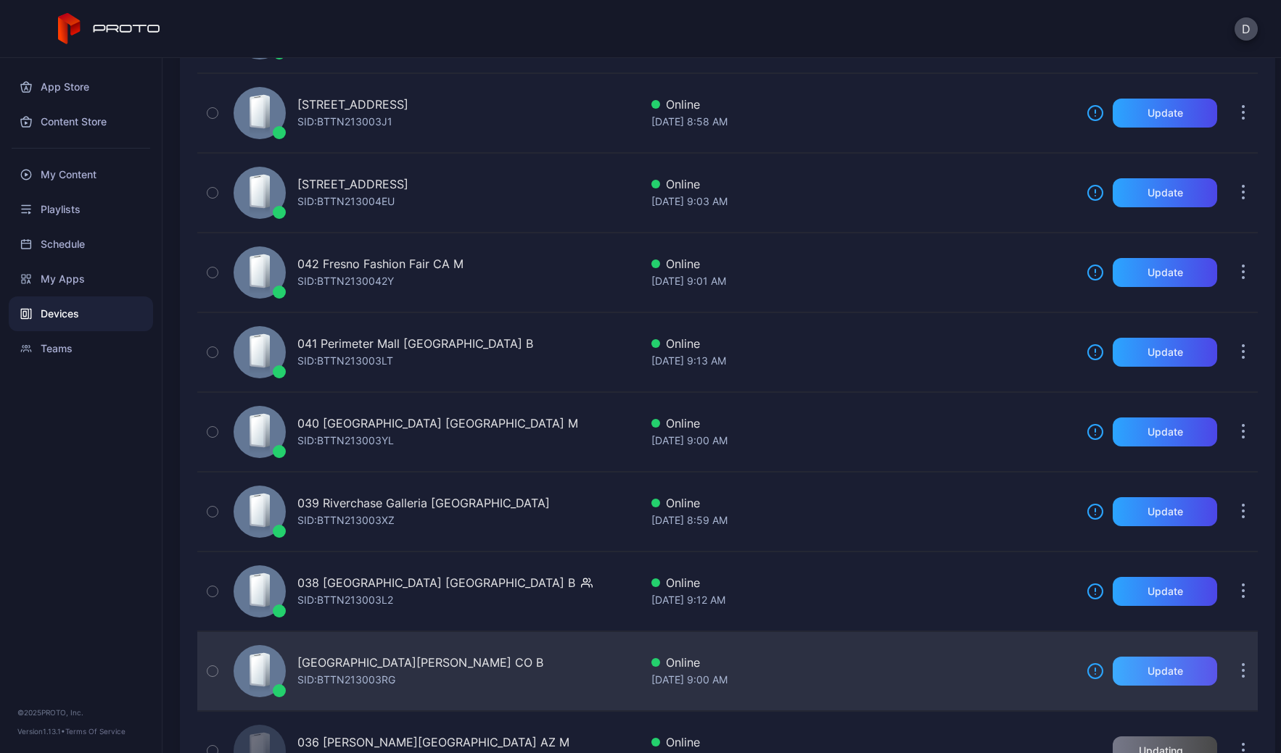
scroll to position [400, 0]
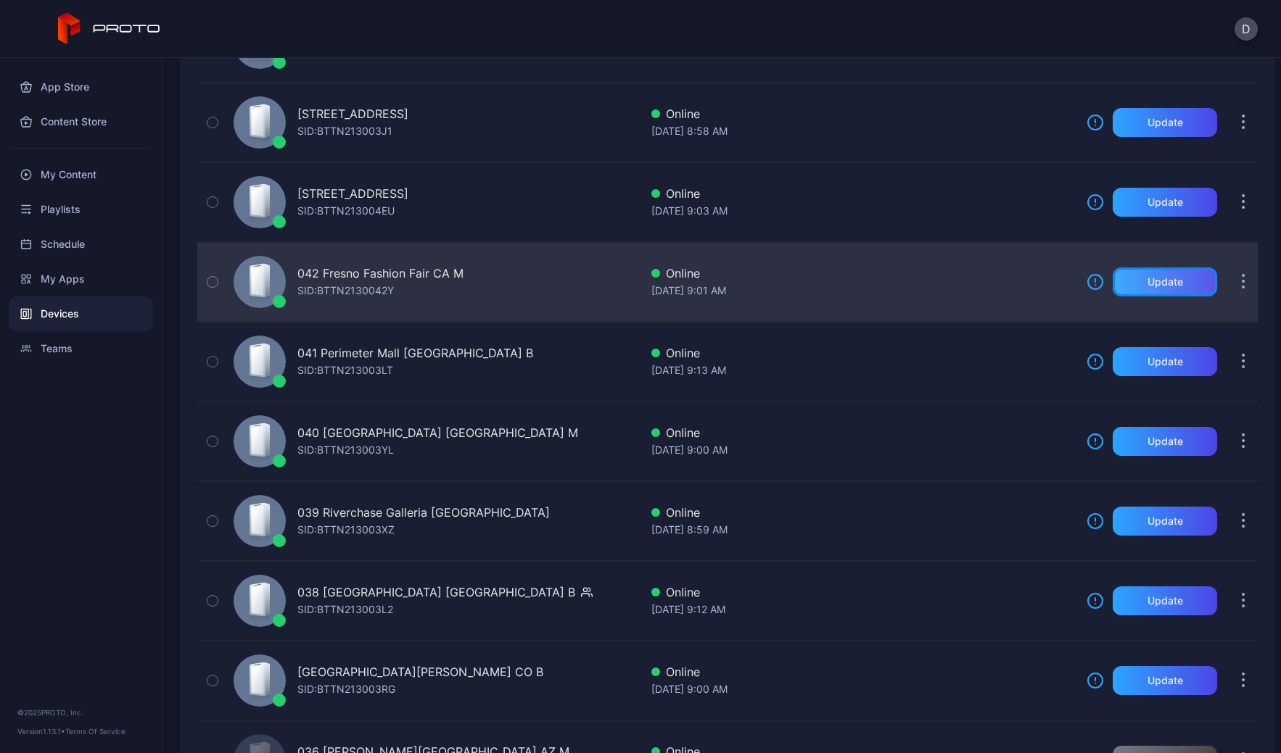
click at [1156, 287] on div "Update" at bounding box center [1165, 282] width 36 height 12
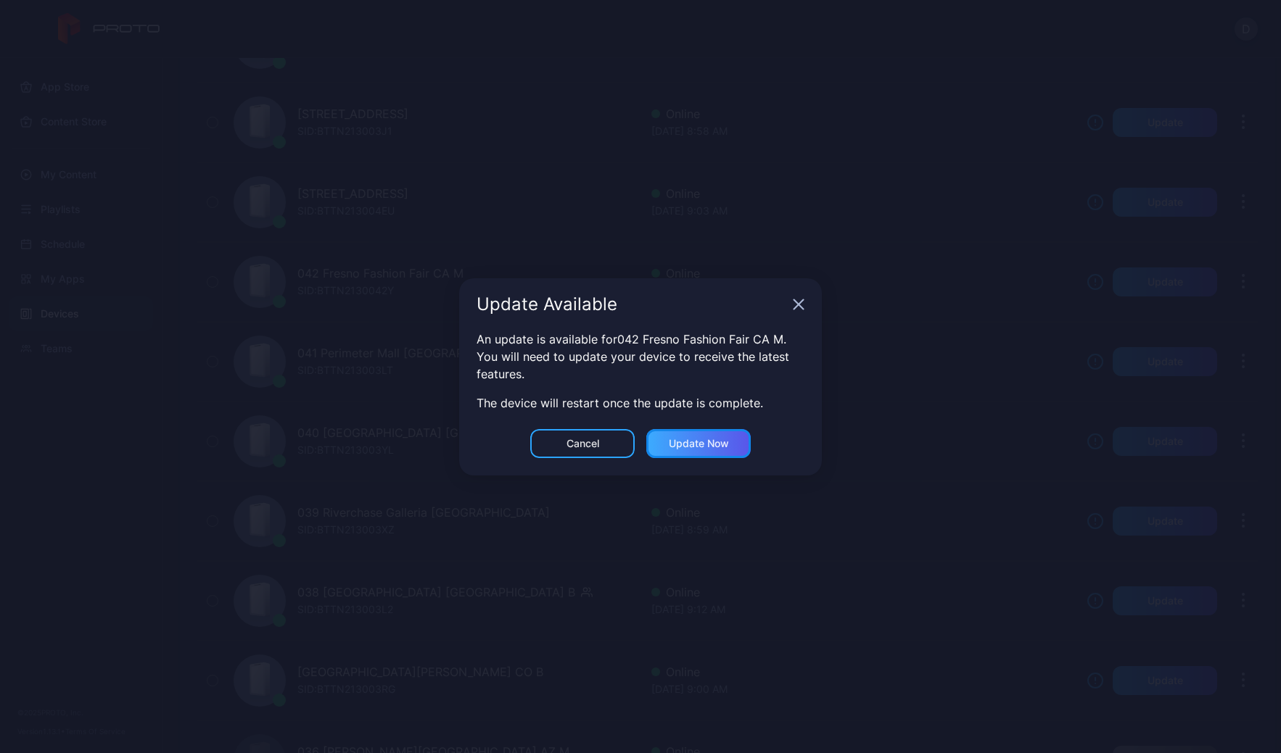
drag, startPoint x: 726, startPoint y: 441, endPoint x: 775, endPoint y: 423, distance: 52.3
click at [726, 441] on div "Update now" at bounding box center [699, 444] width 60 height 12
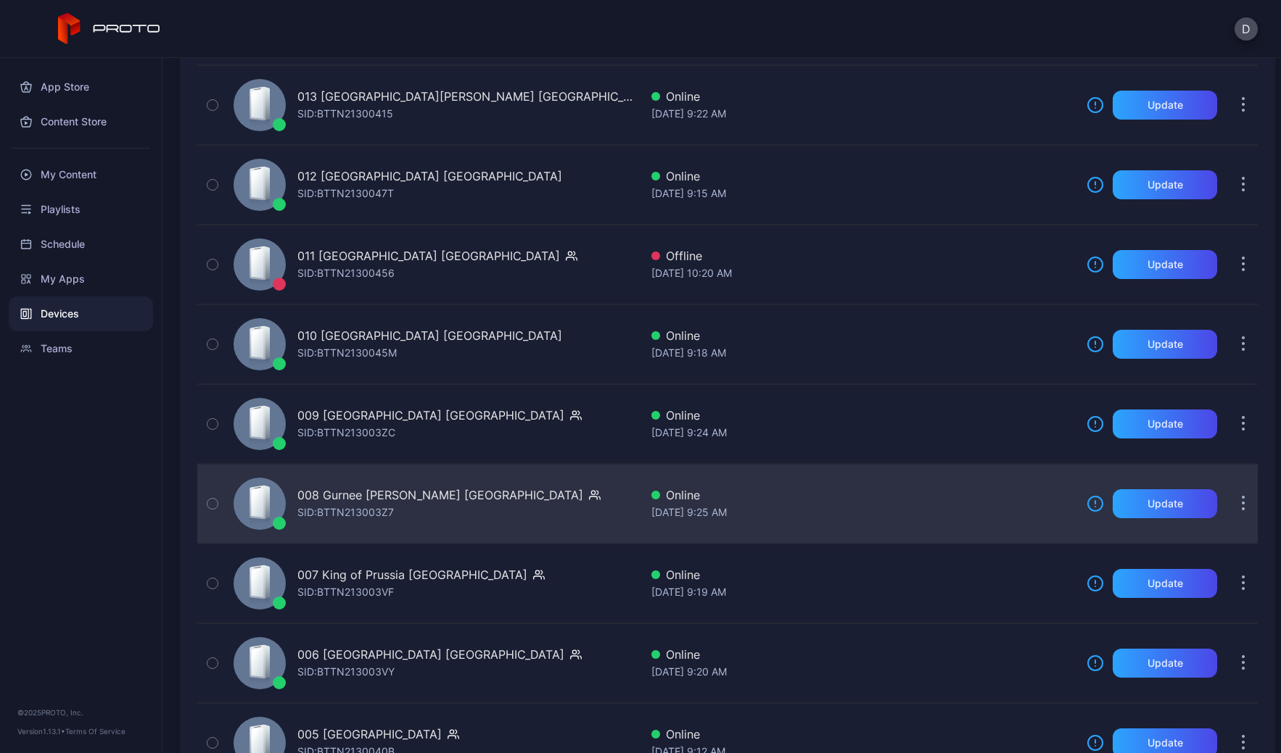
scroll to position [3348, 0]
